Goal: Task Accomplishment & Management: Use online tool/utility

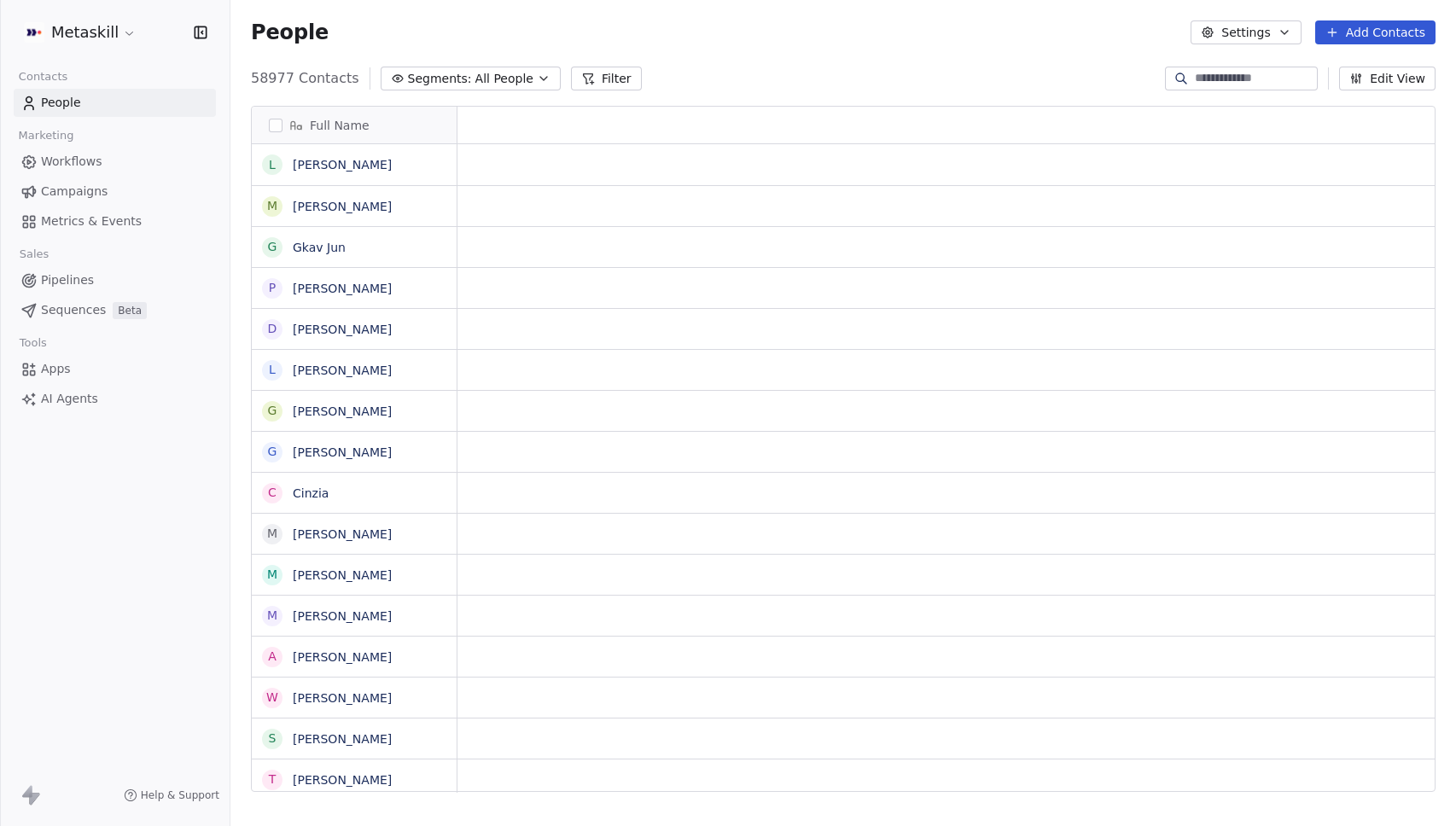
scroll to position [14, 14]
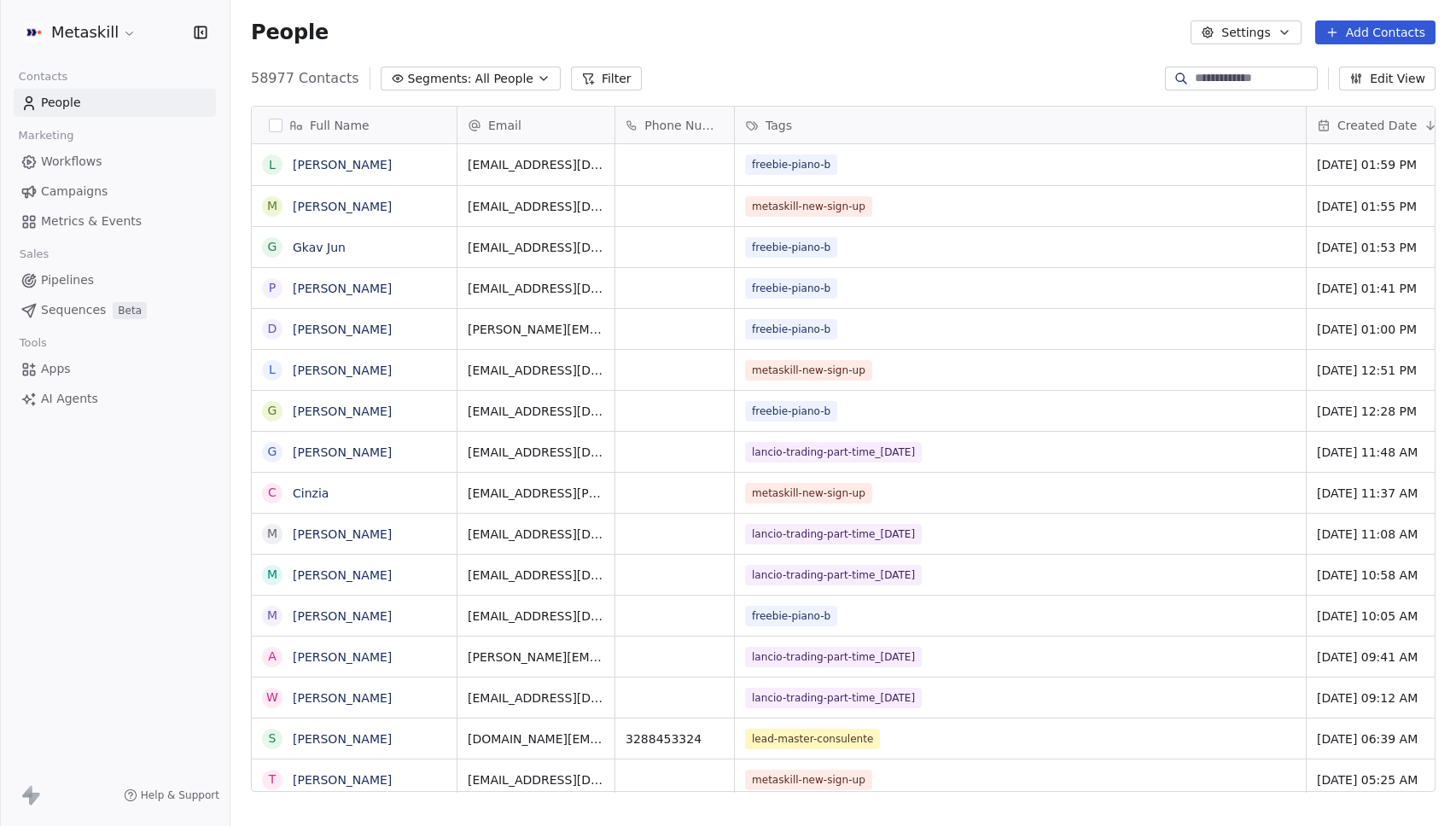
click at [90, 28] on html "Metaskill Contacts People Marketing Workflows Campaigns Metrics & Events Sales …" at bounding box center [728, 413] width 1456 height 826
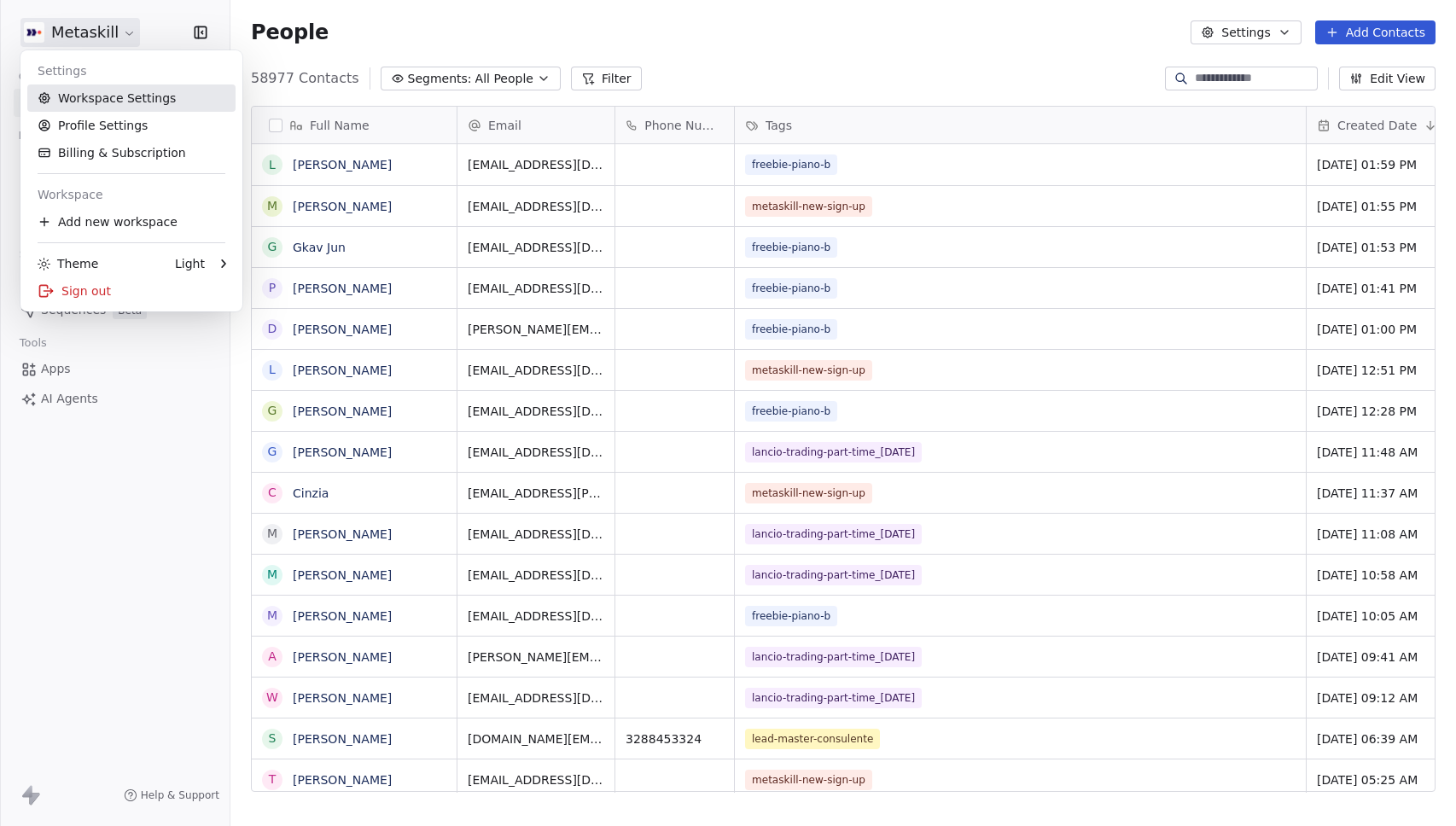
click at [92, 108] on link "Workspace Settings" at bounding box center [131, 98] width 208 height 27
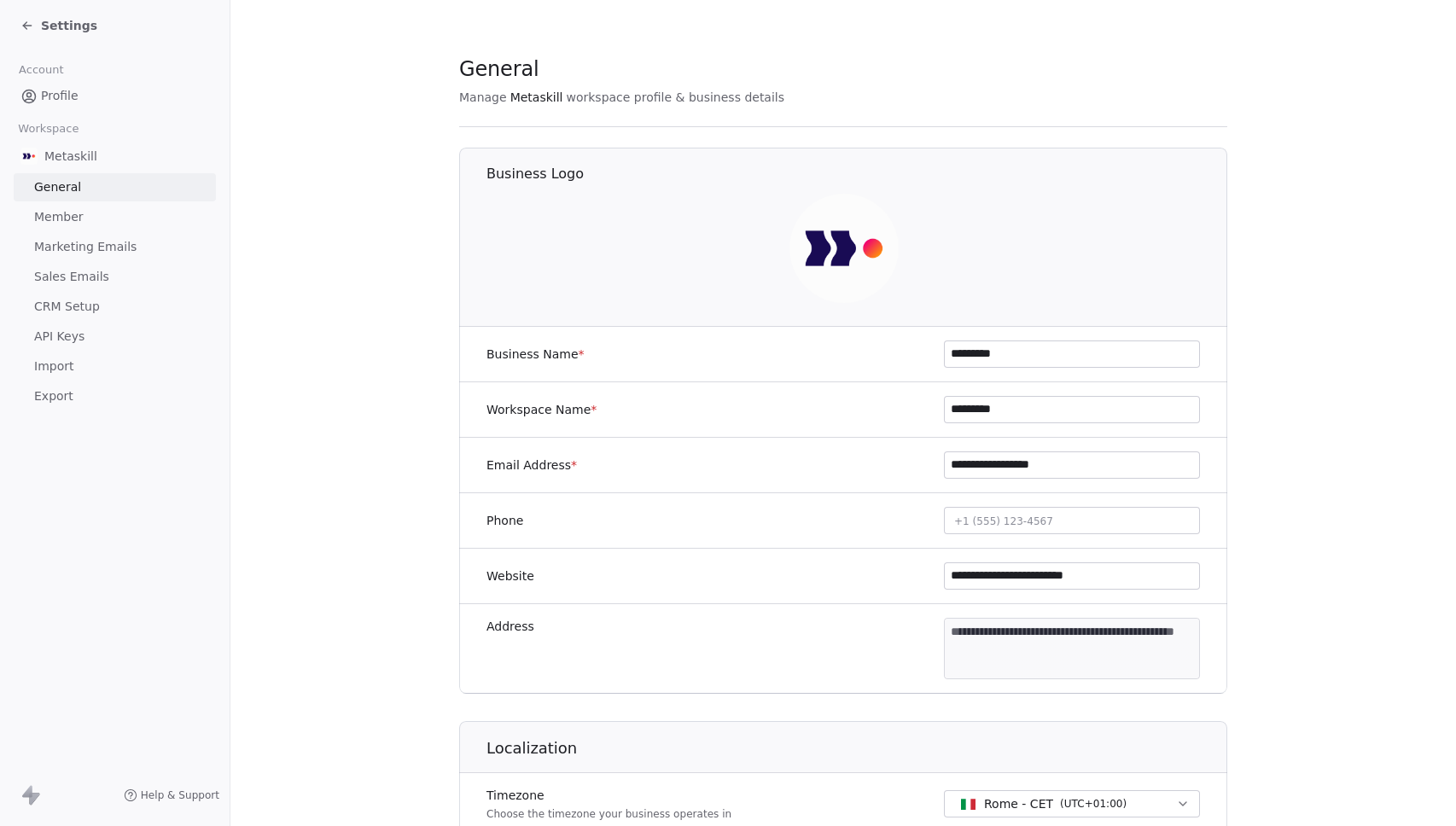
click at [78, 250] on span "Marketing Emails" at bounding box center [85, 247] width 102 height 18
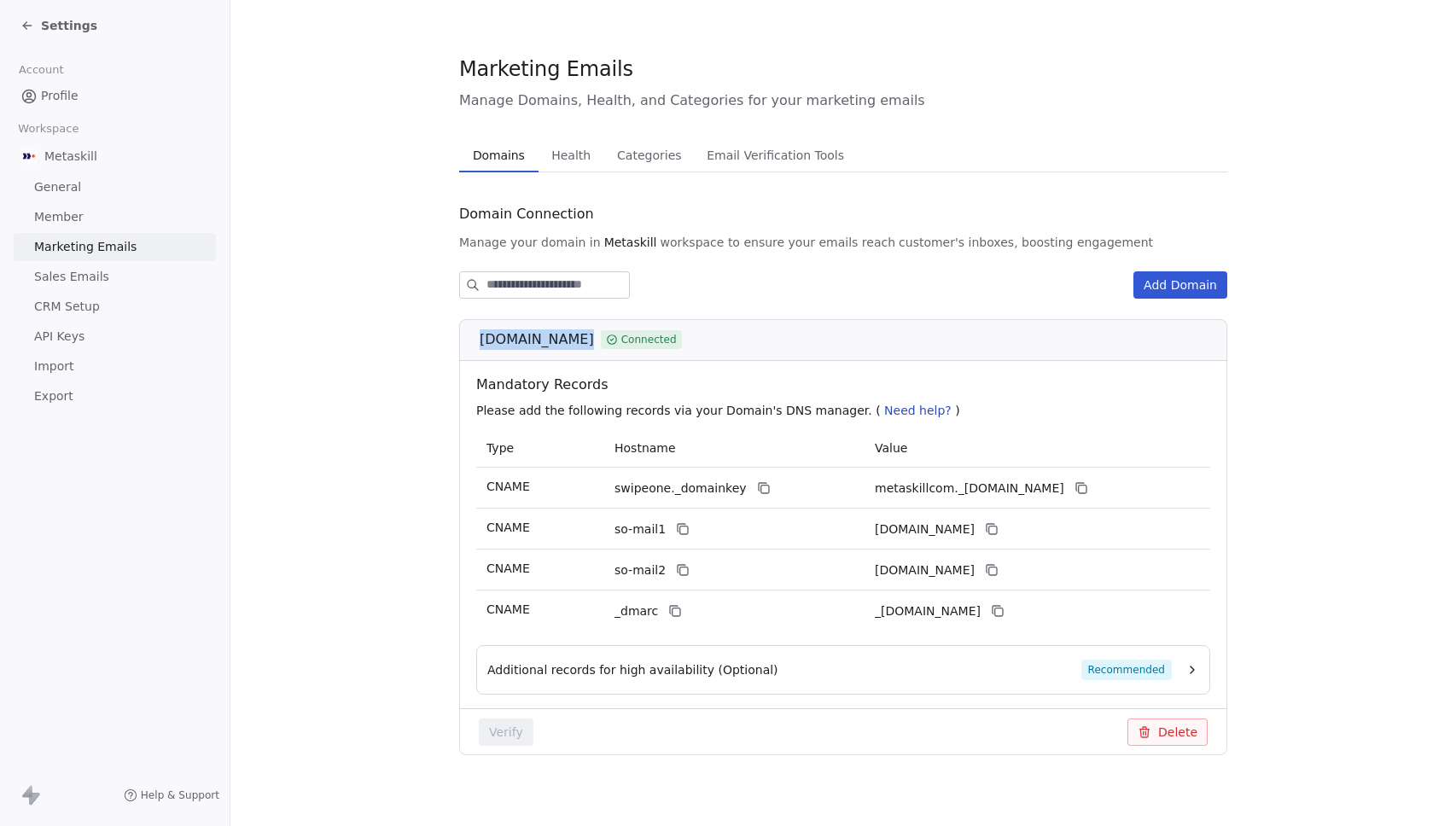
drag, startPoint x: 476, startPoint y: 342, endPoint x: 557, endPoint y: 341, distance: 81.0
click at [557, 341] on div "[DOMAIN_NAME] Connected" at bounding box center [843, 340] width 768 height 42
copy span "[DOMAIN_NAME]"
click at [557, 341] on span "[DOMAIN_NAME]" at bounding box center [537, 339] width 114 height 20
click at [285, 570] on section "Marketing Emails Manage Domains, Health, and Categories for your marketing emai…" at bounding box center [843, 419] width 1226 height 837
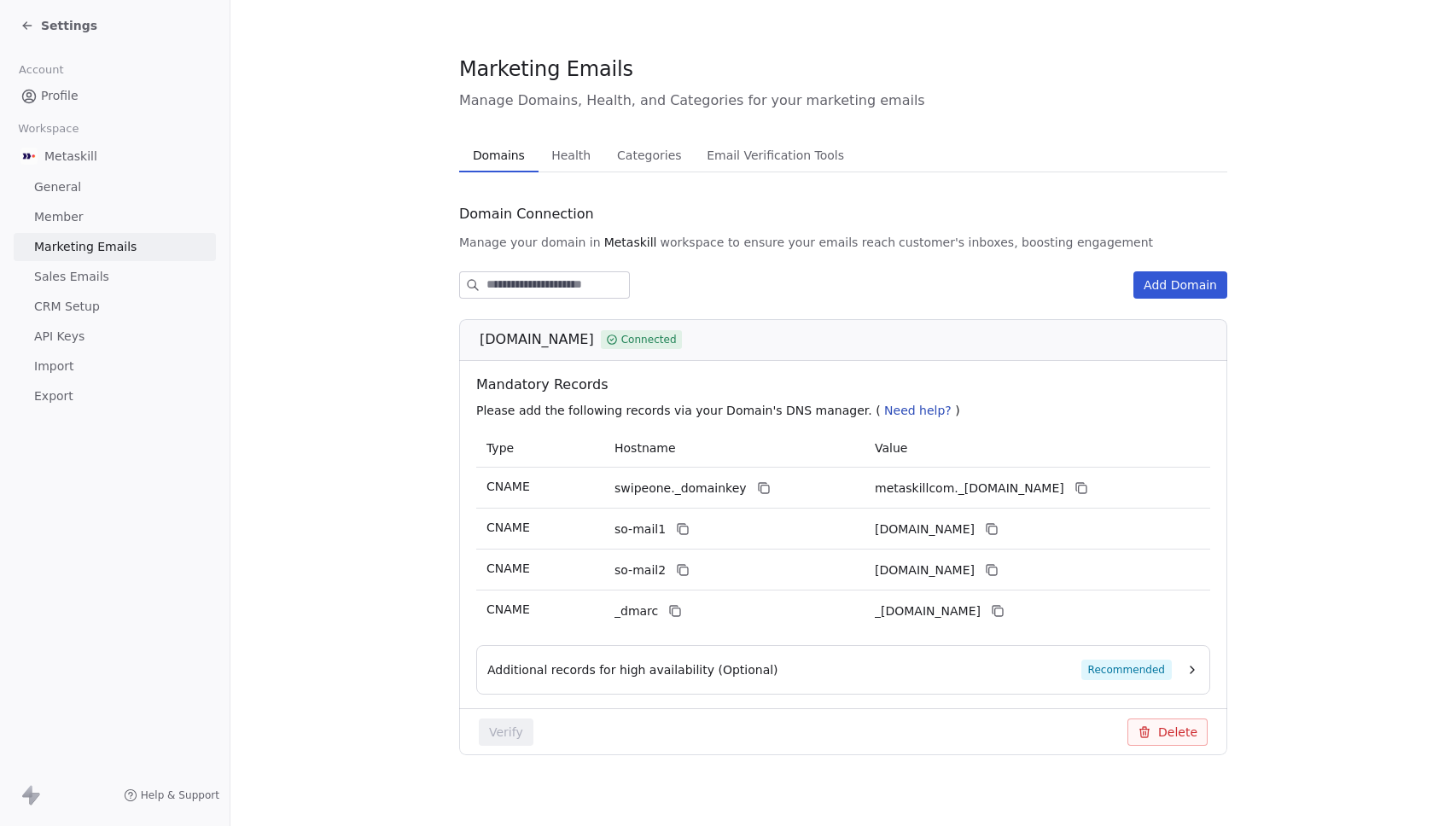
click at [66, 20] on span "Settings" at bounding box center [69, 26] width 57 height 17
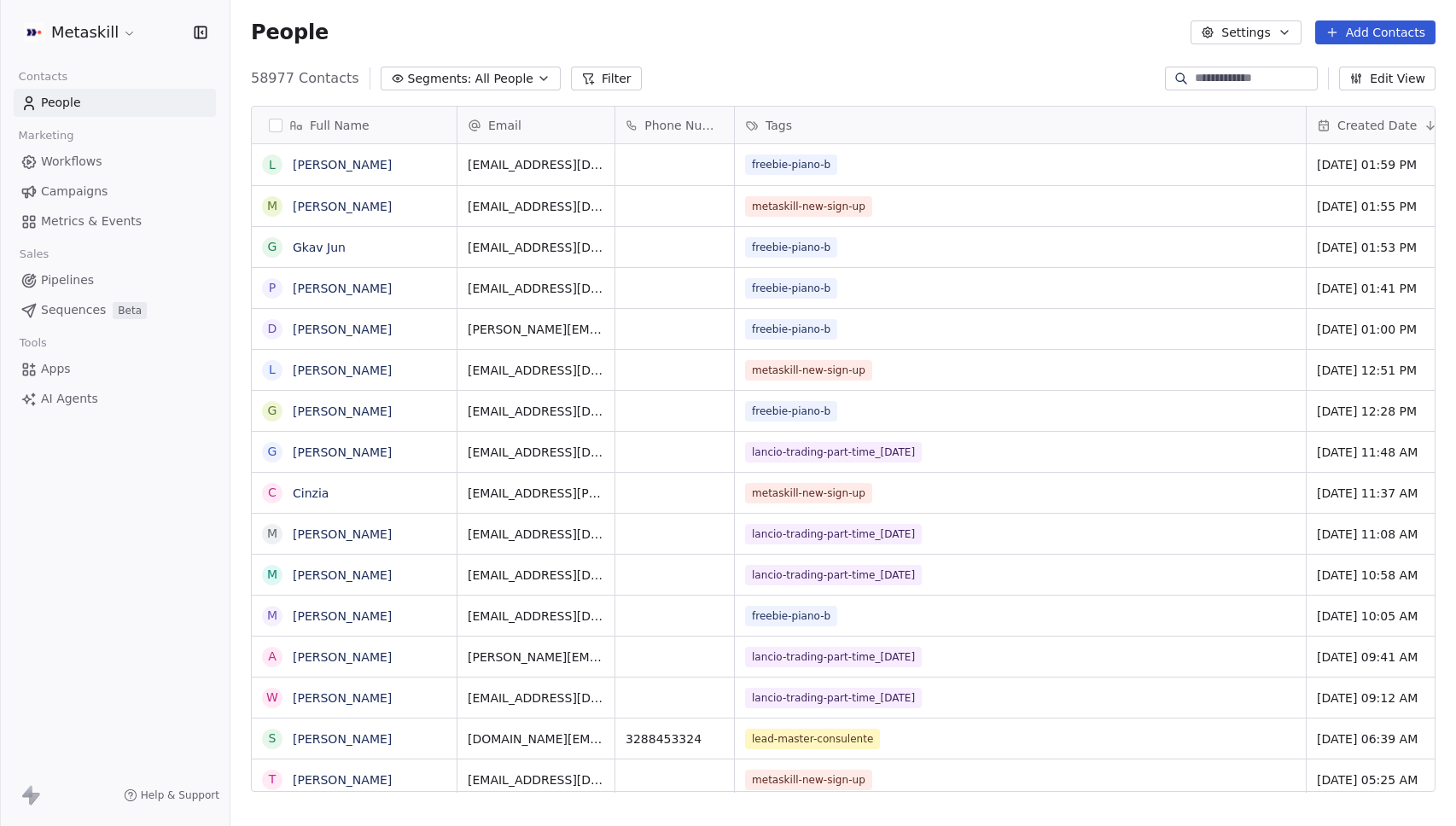
scroll to position [714, 1213]
click at [80, 204] on link "Campaigns" at bounding box center [115, 191] width 202 height 28
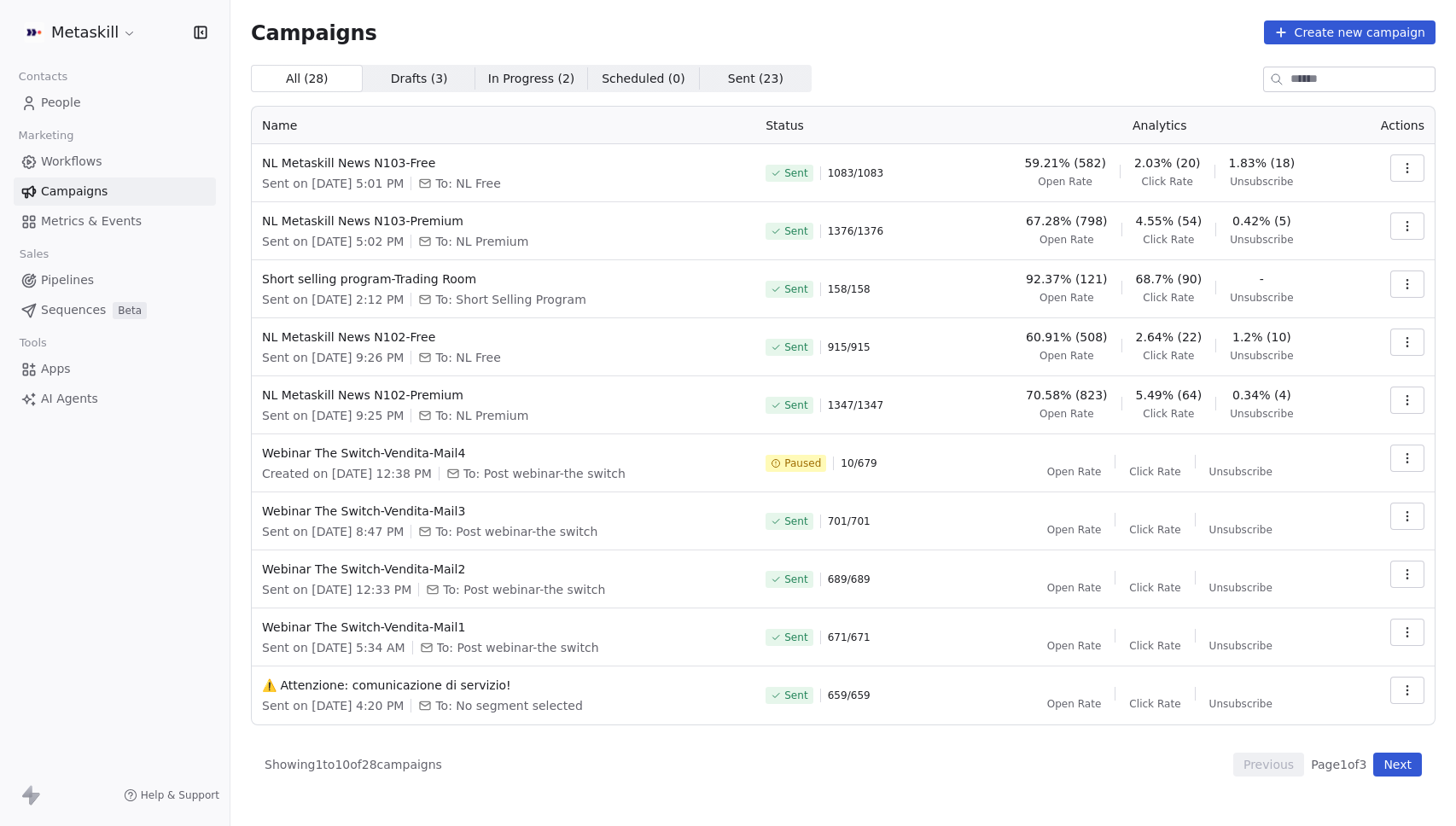
click at [1404, 769] on button "Next" at bounding box center [1398, 764] width 49 height 24
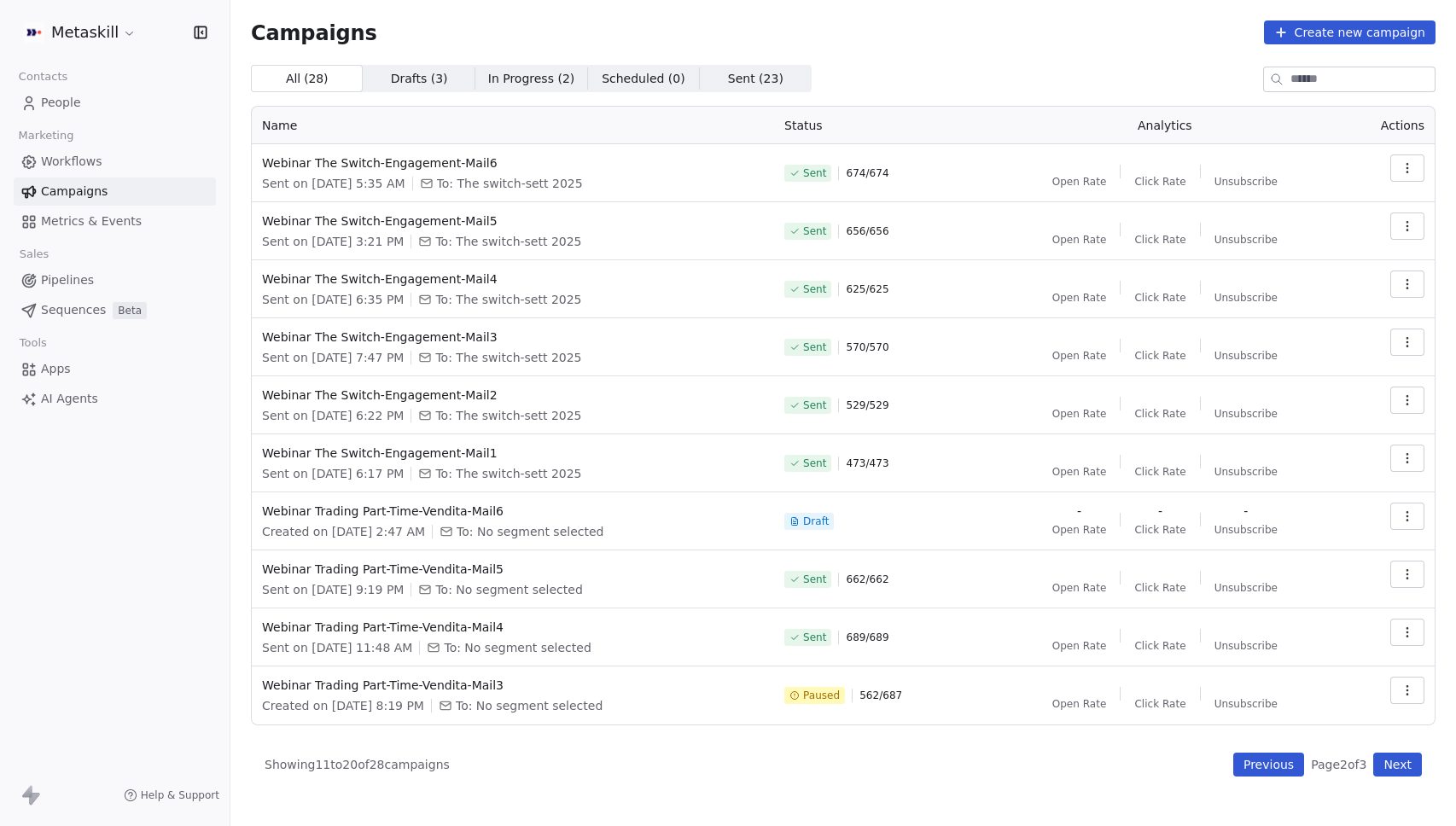
click at [1404, 769] on button "Next" at bounding box center [1398, 764] width 49 height 24
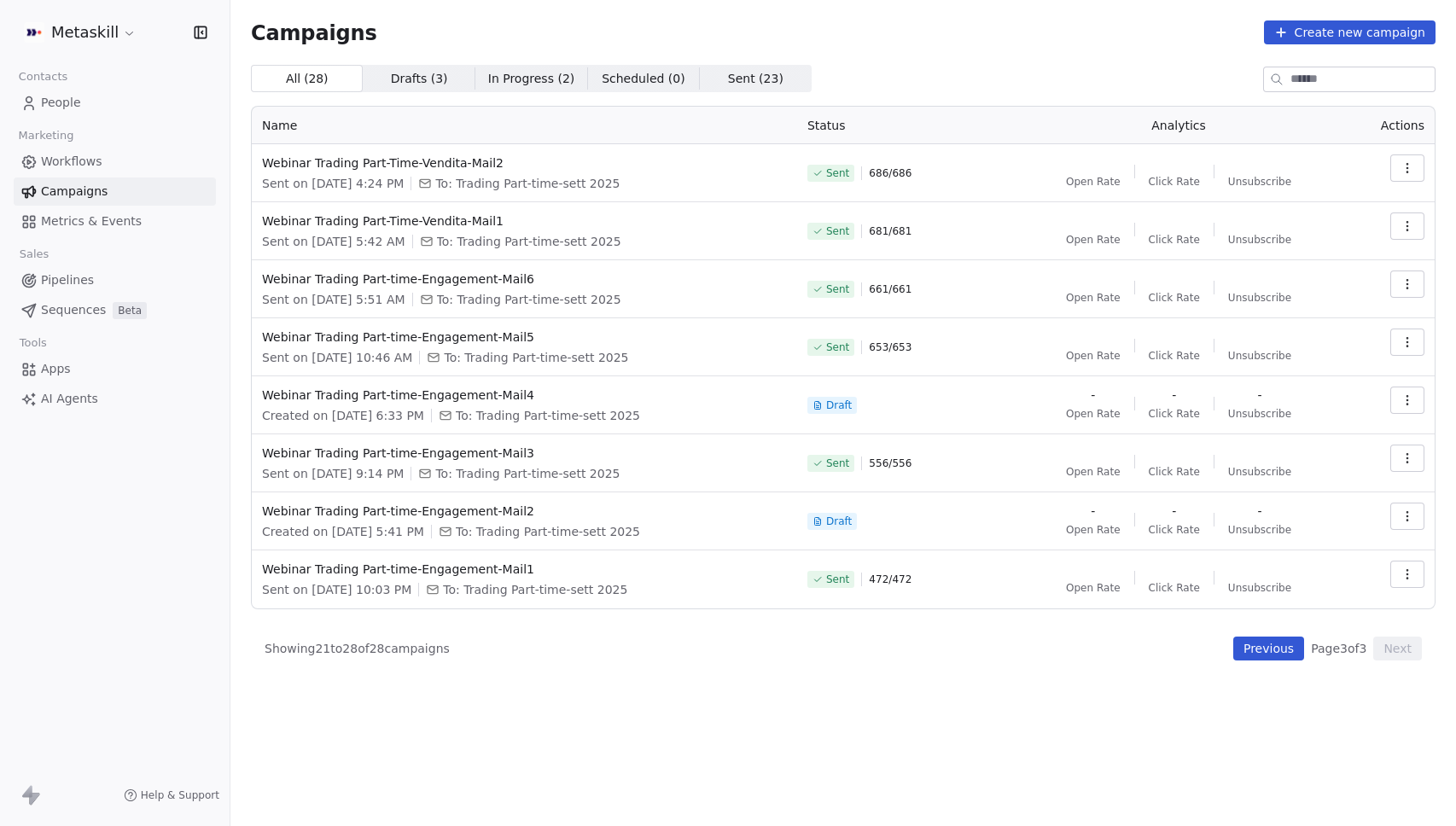
click at [1250, 652] on button "Previous" at bounding box center [1268, 648] width 71 height 24
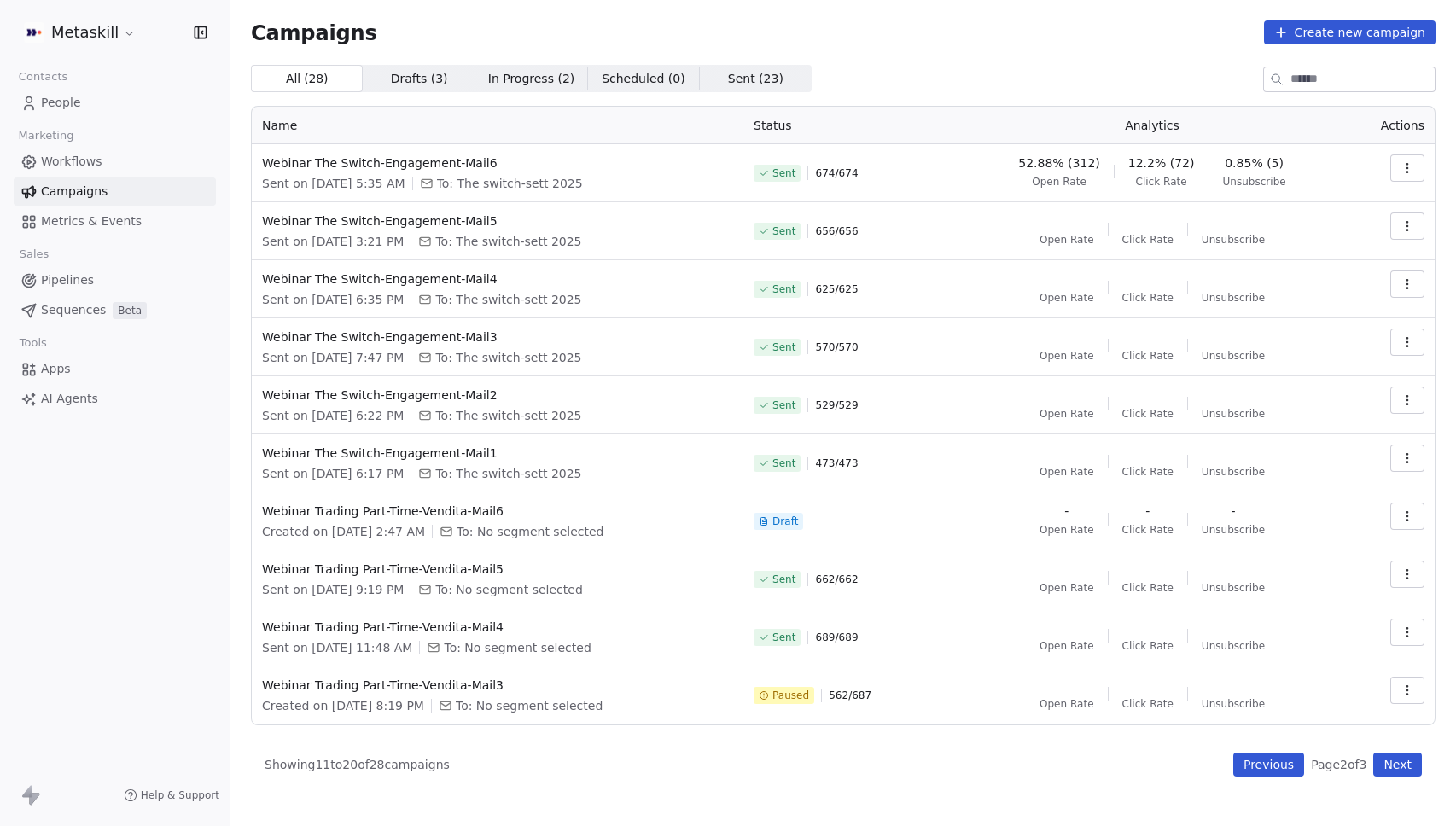
click at [1273, 763] on button "Previous" at bounding box center [1268, 764] width 71 height 24
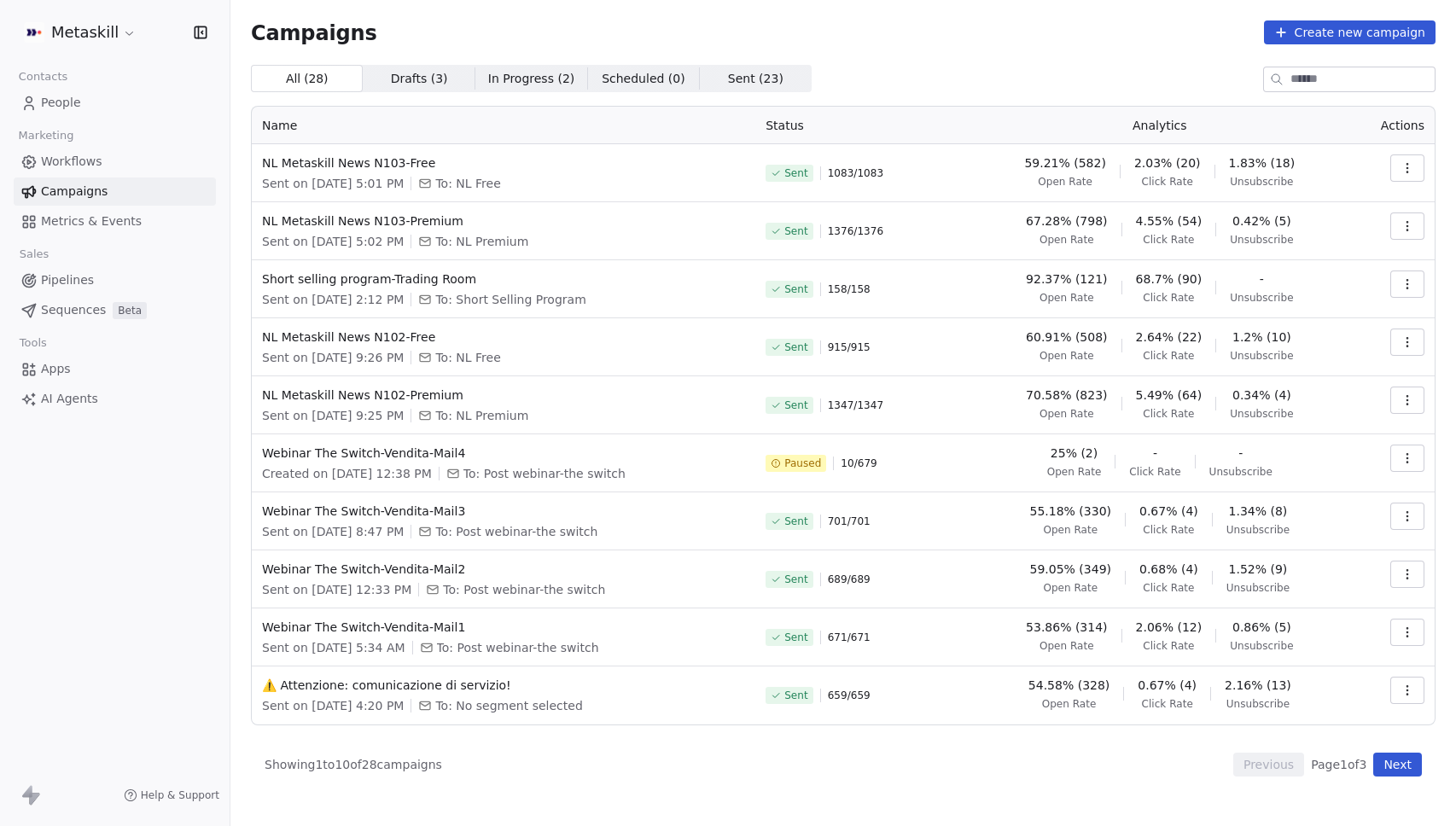
drag, startPoint x: 373, startPoint y: 240, endPoint x: 415, endPoint y: 241, distance: 42.0
click at [404, 241] on span "Sent on [DATE] 5:02 PM" at bounding box center [332, 242] width 141 height 17
click at [388, 257] on td "NL Metaskill News N103-Premium Sent on [DATE] 5:02 PM To: NL Premium" at bounding box center [503, 231] width 503 height 58
click at [555, 250] on td "NL Metaskill News N103-Premium Sent on [DATE] 5:02 PM To: NL Premium" at bounding box center [503, 231] width 503 height 58
click at [356, 217] on span "NL Metaskill News N103-Premium" at bounding box center [503, 222] width 483 height 17
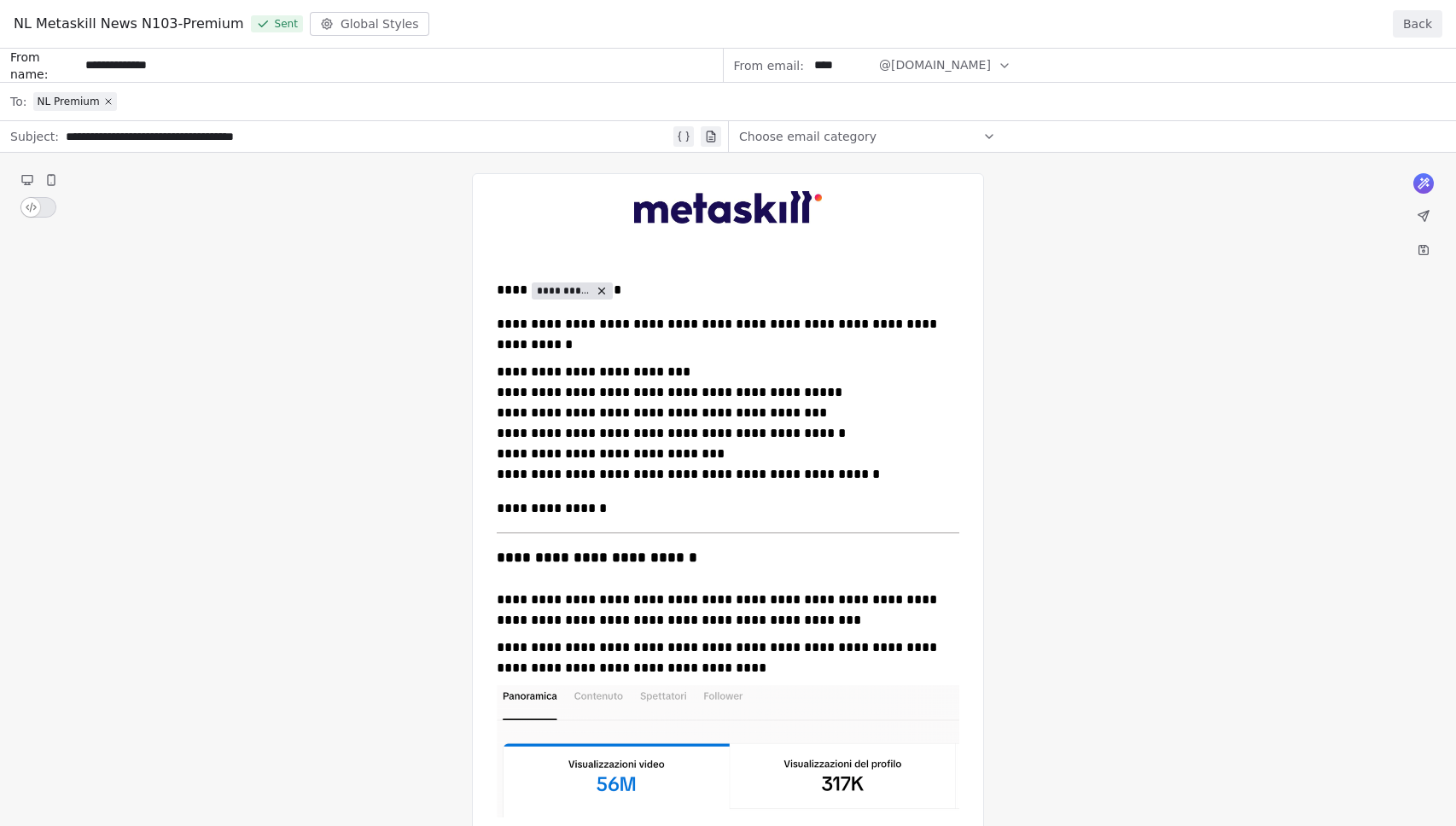
drag, startPoint x: 624, startPoint y: 321, endPoint x: 701, endPoint y: 487, distance: 183.0
drag, startPoint x: 649, startPoint y: 379, endPoint x: 674, endPoint y: 406, distance: 36.8
